Goal: Task Accomplishment & Management: Use online tool/utility

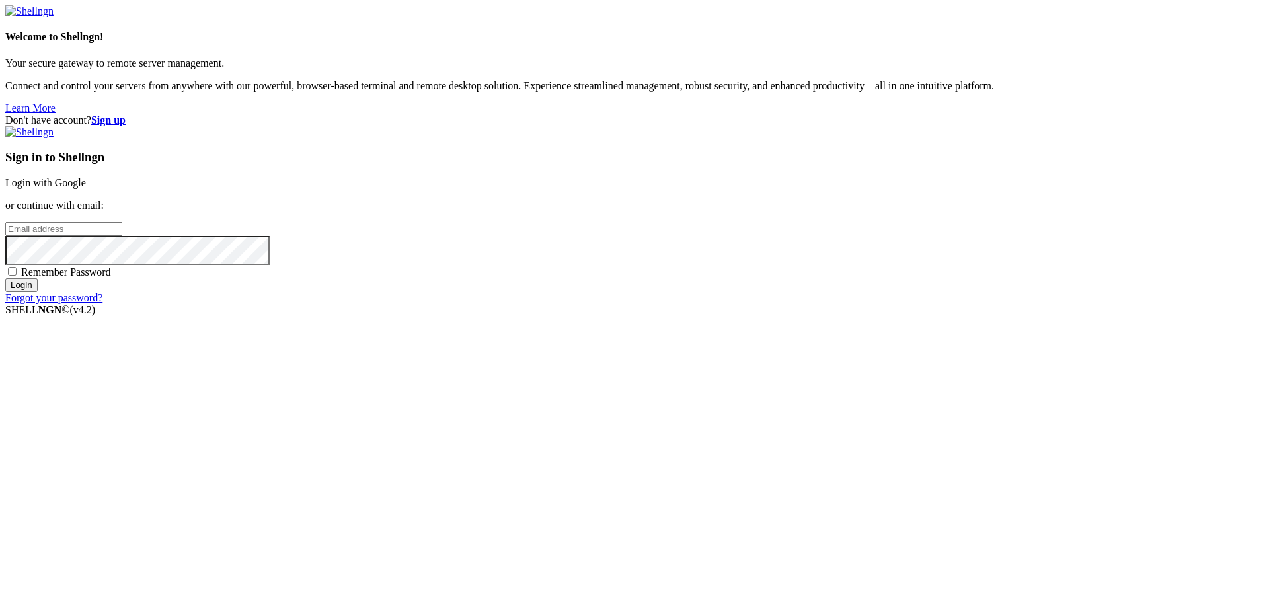
type input "bias76"
click at [86, 188] on link "Login with Google" at bounding box center [45, 182] width 81 height 11
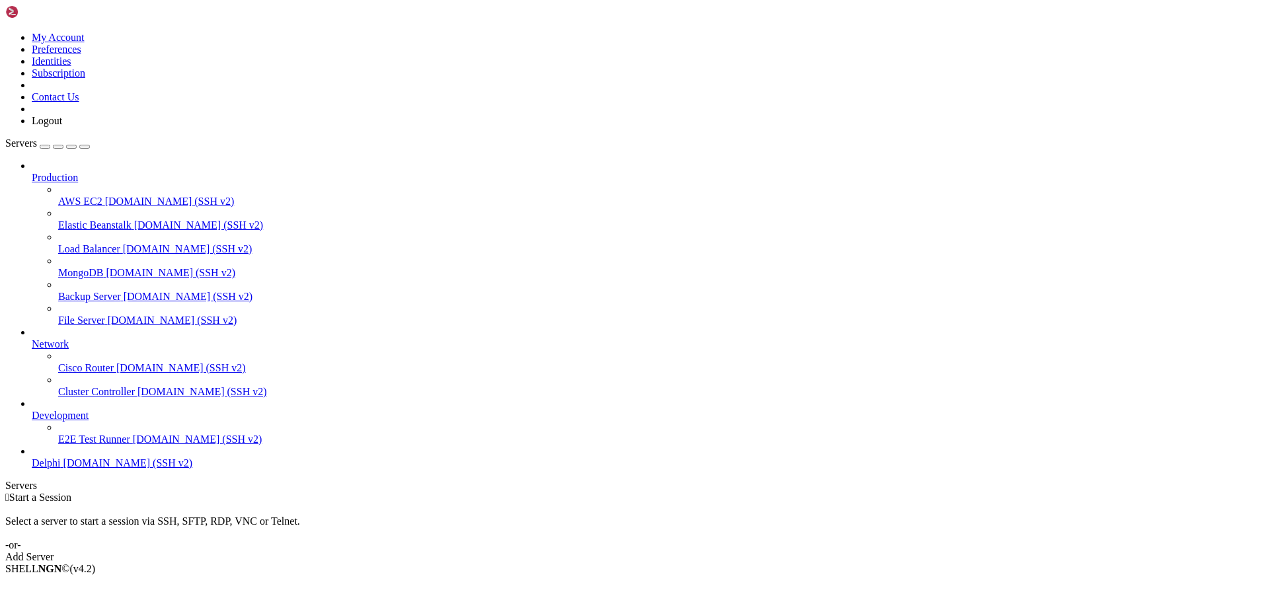
click at [61, 469] on span "Delphi" at bounding box center [46, 462] width 29 height 11
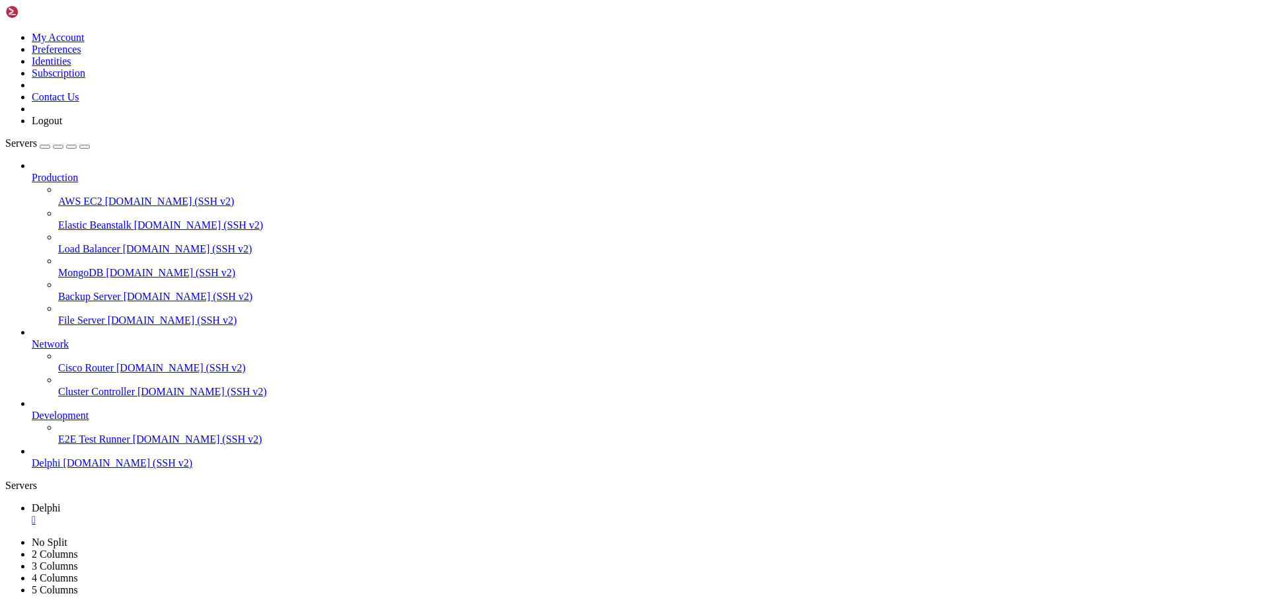
type input "/home/bias76/delphi"
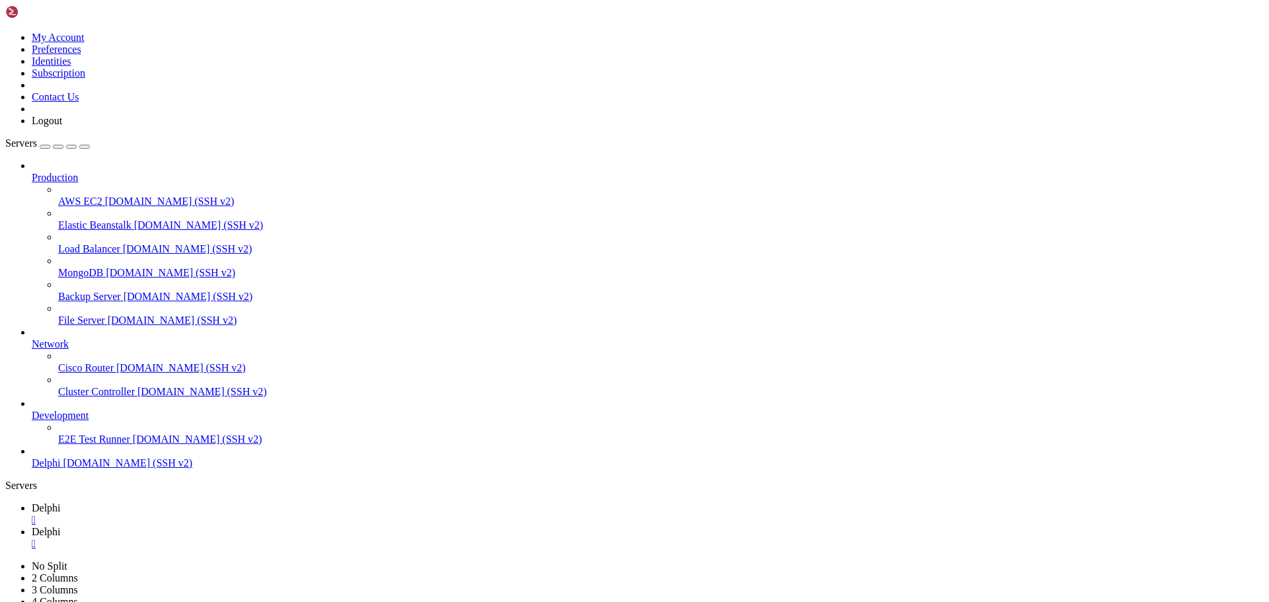
type textarea "raise"
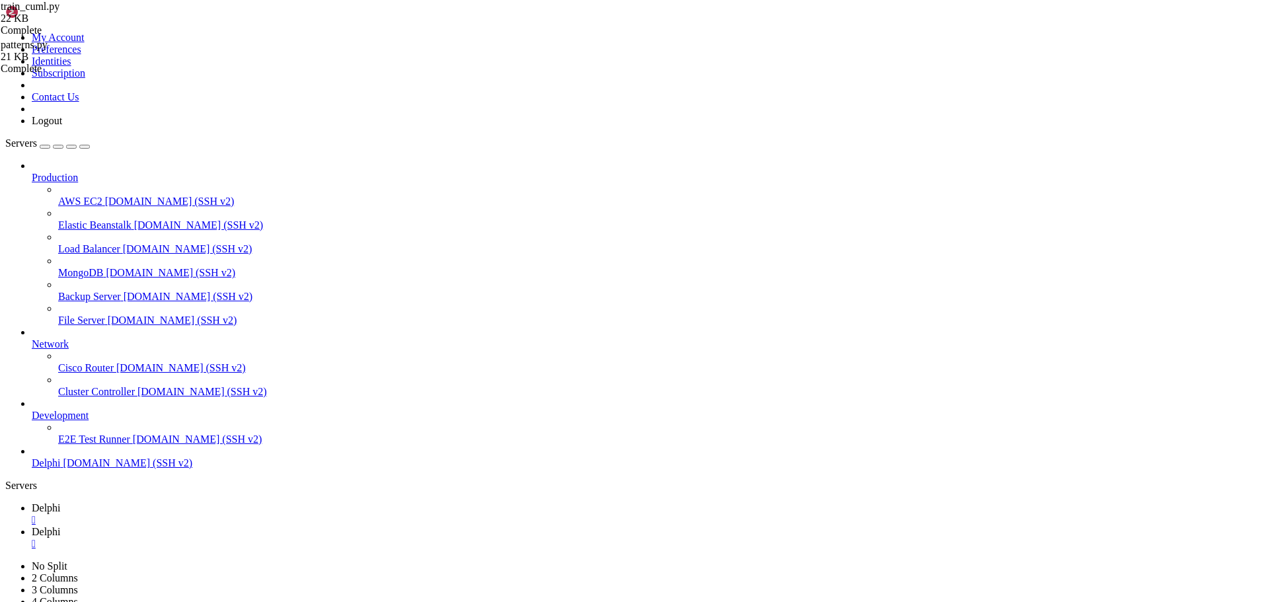
scroll to position [119, 0]
drag, startPoint x: 210, startPoint y: 350, endPoint x: 194, endPoint y: 313, distance: 40.5
type textarea "ALLOWED_COLUMNS = [ 'pda', 'pda_steepness', 'vwd', 'vwd_steepness', 'npr', 'npr…"
